Goal: Transaction & Acquisition: Purchase product/service

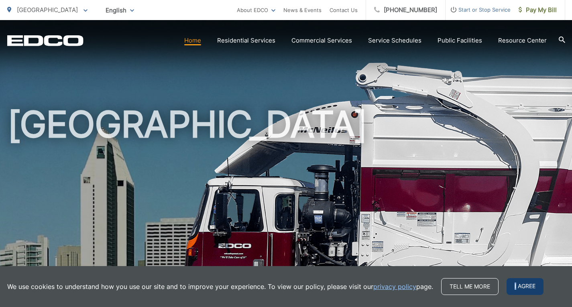
click at [514, 285] on span "I agree" at bounding box center [525, 286] width 37 height 17
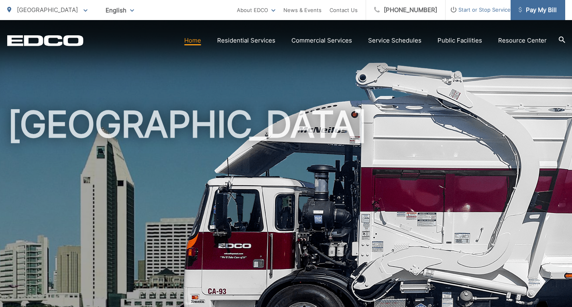
click at [551, 13] on span "Pay My Bill" at bounding box center [538, 10] width 38 height 10
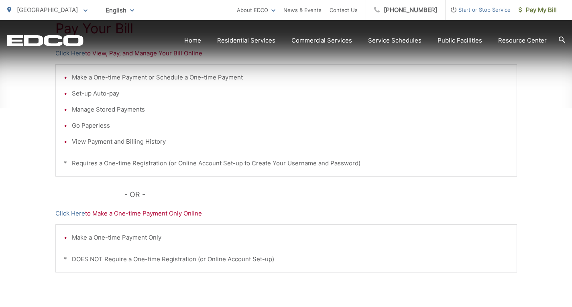
scroll to position [241, 0]
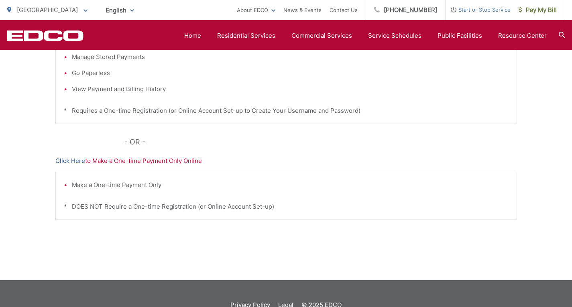
click at [70, 158] on link "Click Here" at bounding box center [70, 161] width 30 height 10
